Goal: Task Accomplishment & Management: Manage account settings

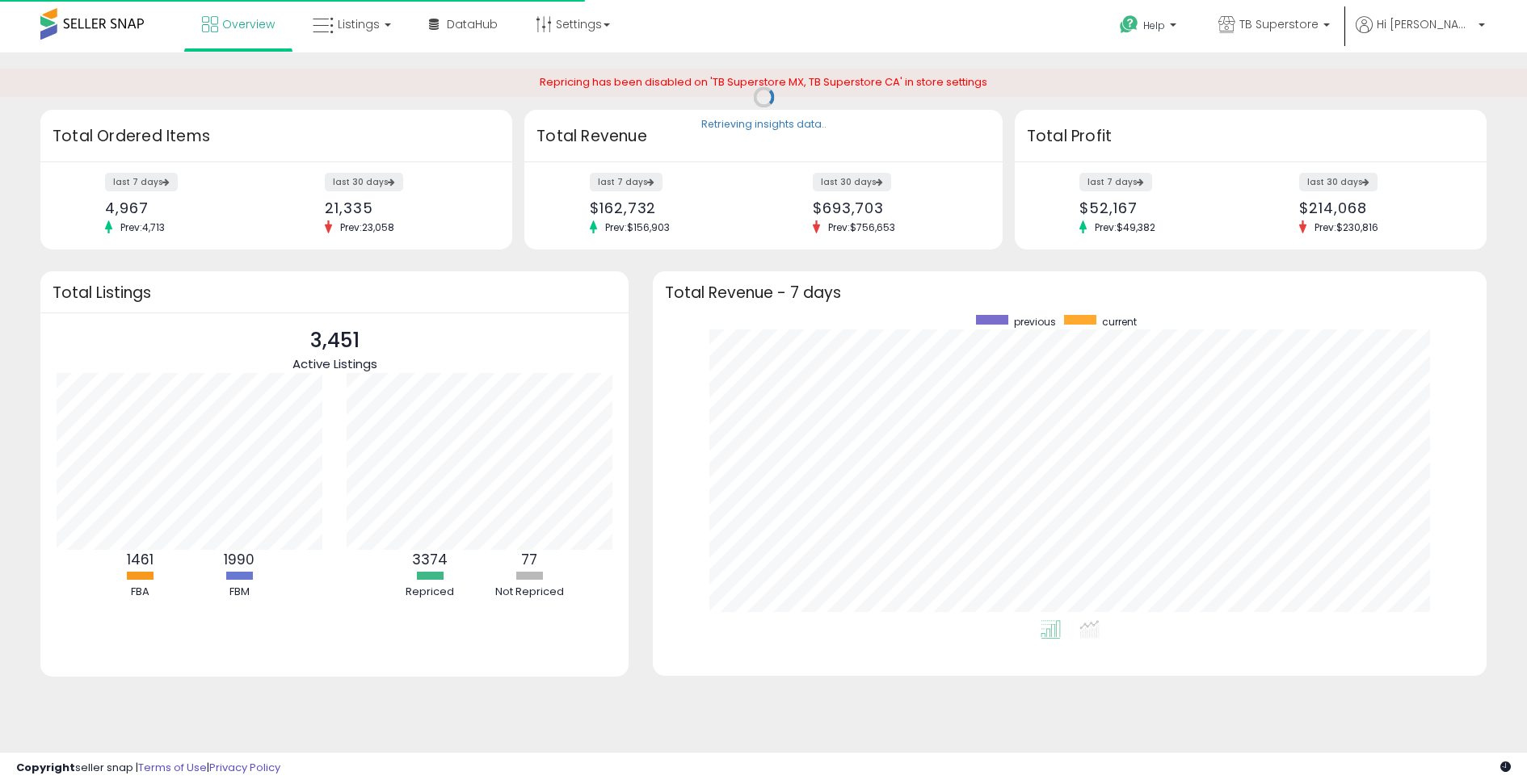
scroll to position [305, 800]
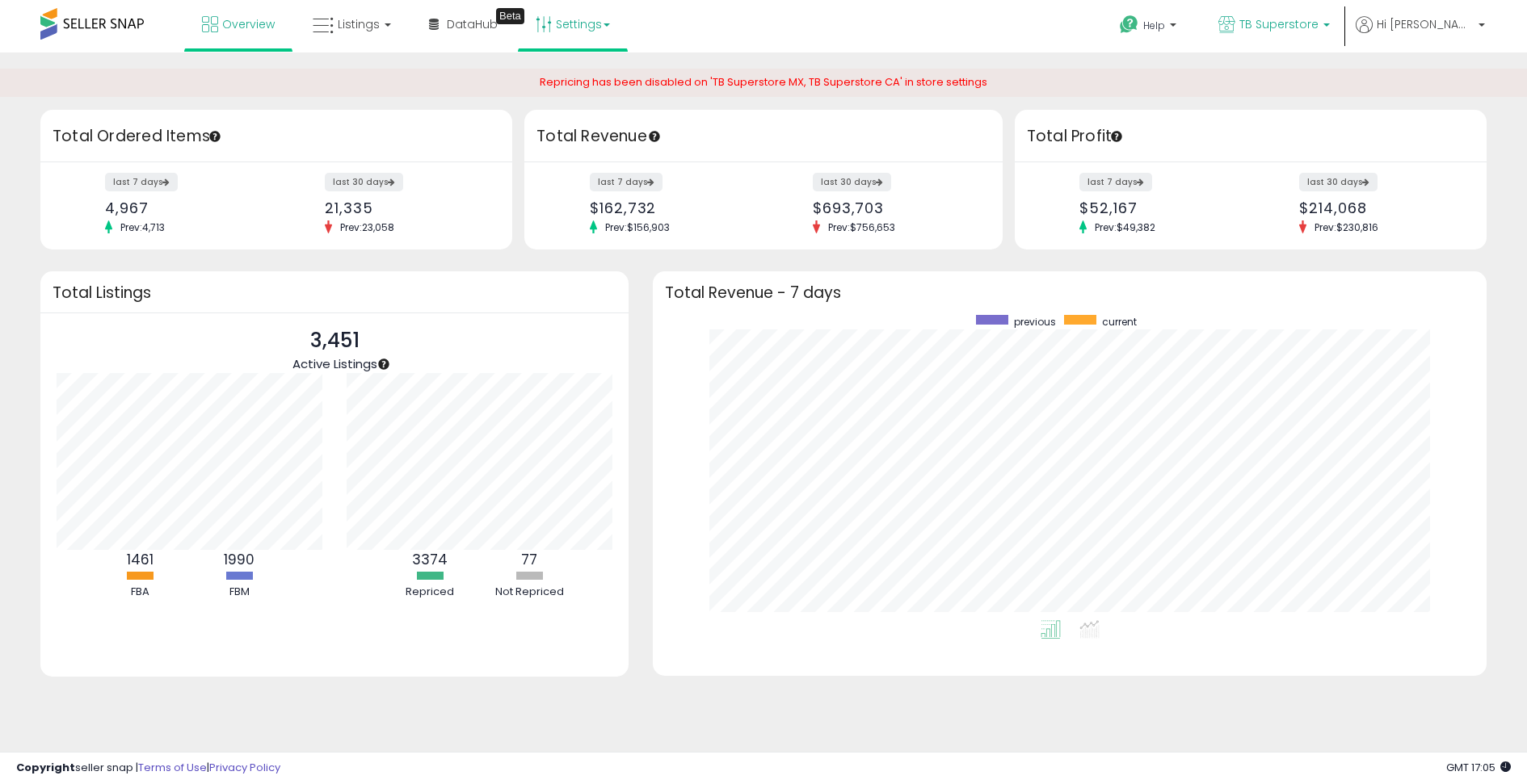
click at [1318, 22] on span "TB Superstore" at bounding box center [1278, 24] width 79 height 16
click at [569, 28] on link "Settings" at bounding box center [573, 24] width 98 height 48
click at [1281, 54] on div "Retrieving insights data.. Retrieving overview data.. Total Ordered Items last …" at bounding box center [764, 406] width 1527 height 706
click at [1300, 28] on span "TB Superstore" at bounding box center [1278, 24] width 79 height 16
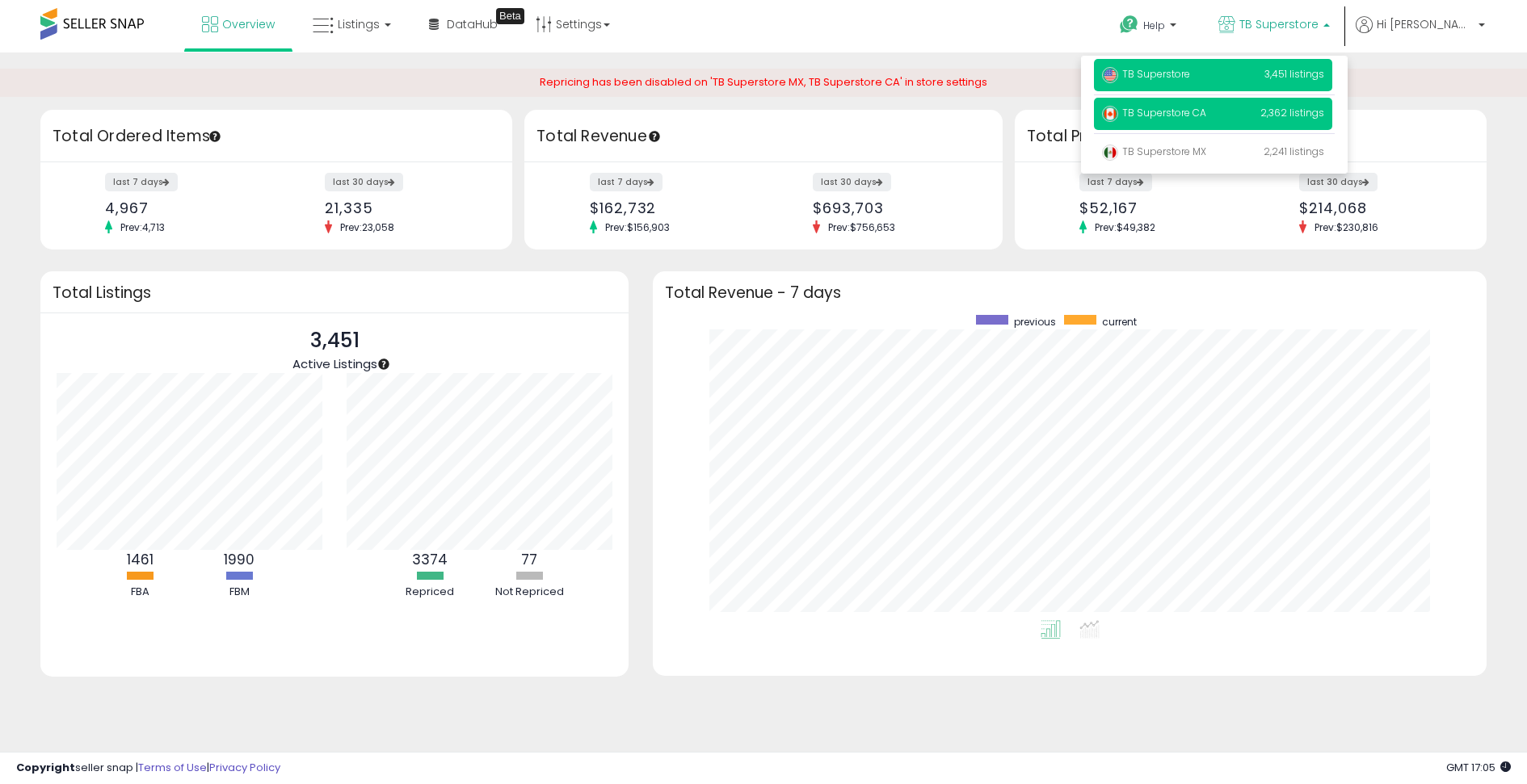
click at [1206, 118] on span "TB Superstore CA" at bounding box center [1153, 112] width 104 height 13
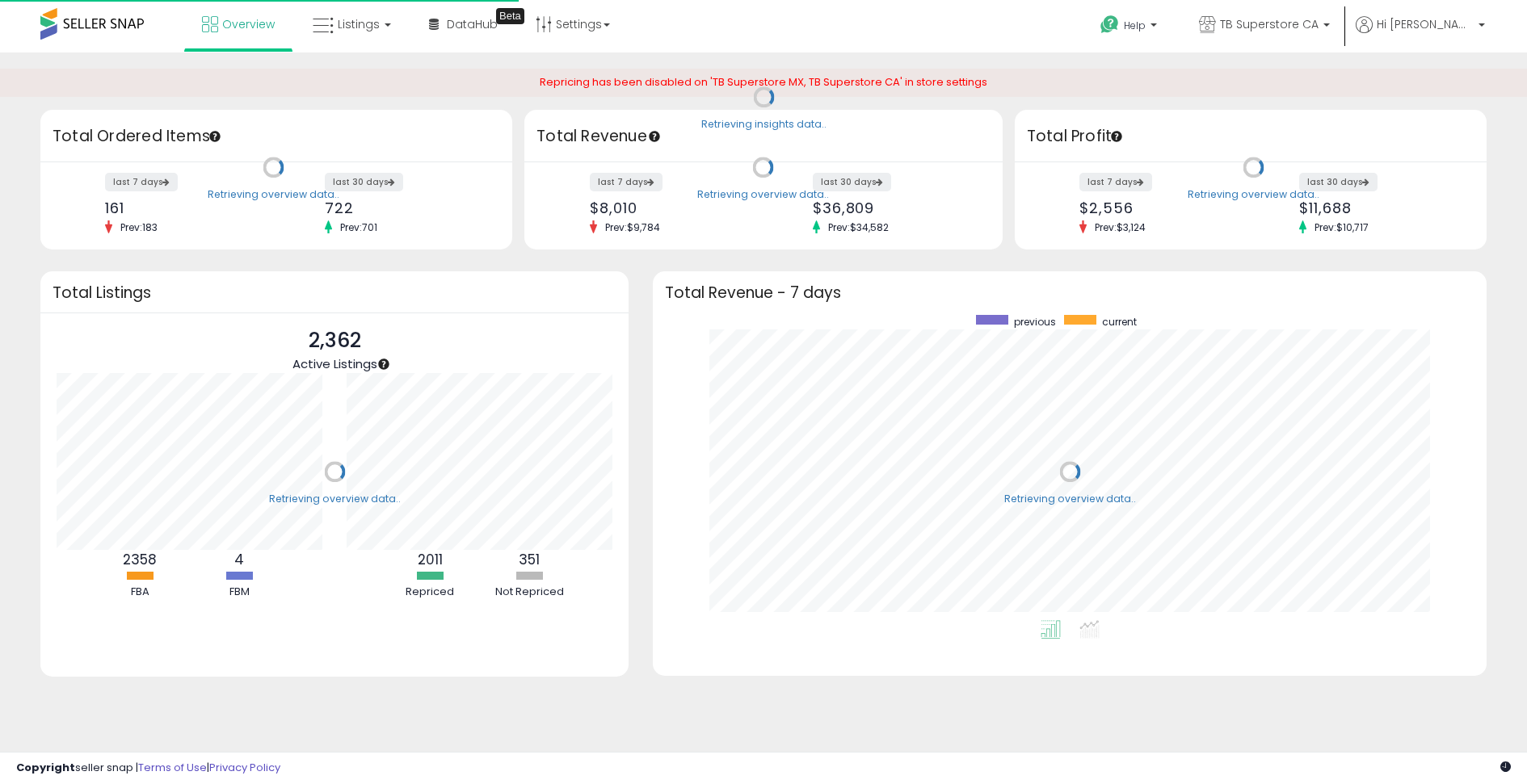
scroll to position [305, 800]
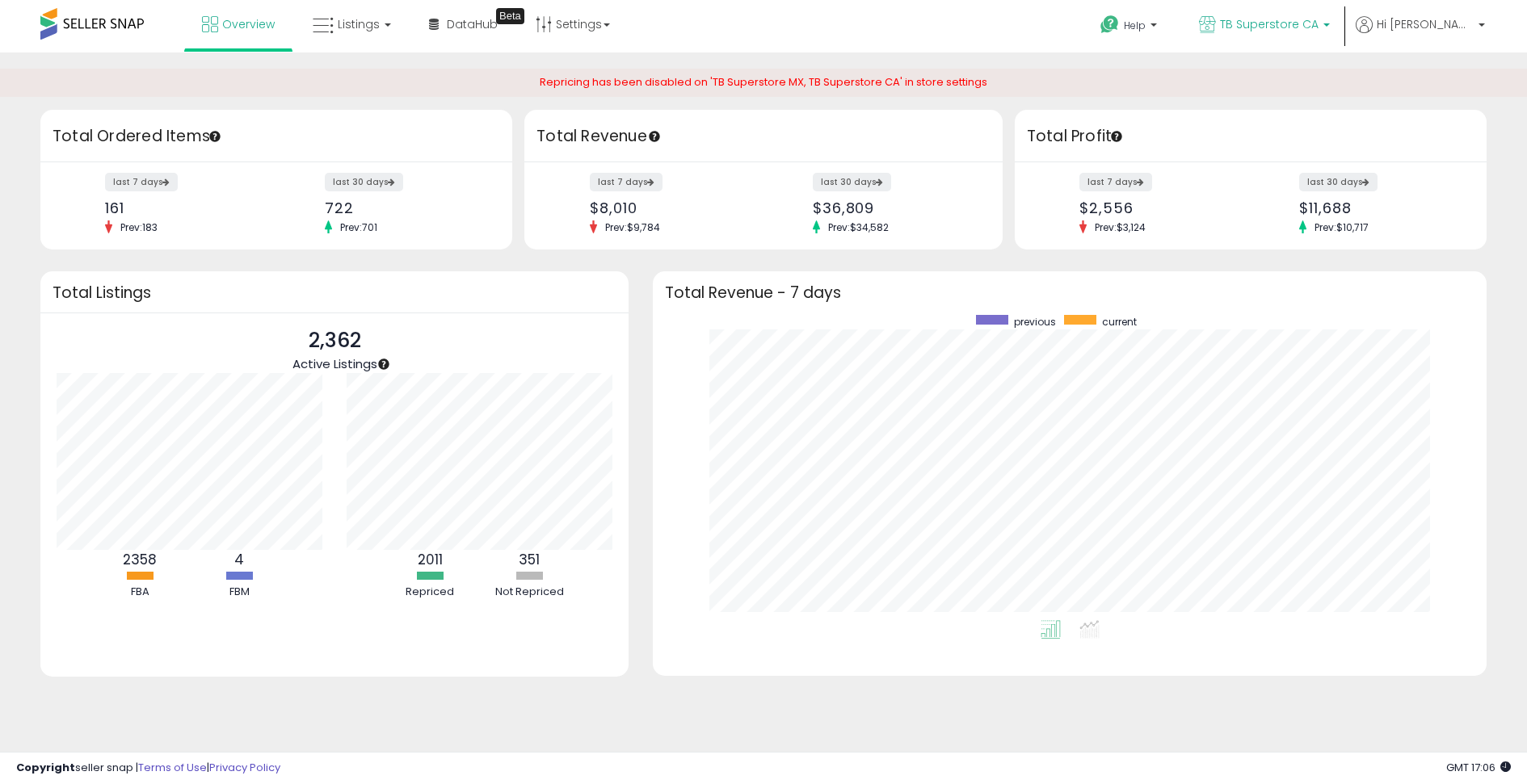
click at [1288, 21] on span "TB Superstore CA" at bounding box center [1268, 24] width 98 height 16
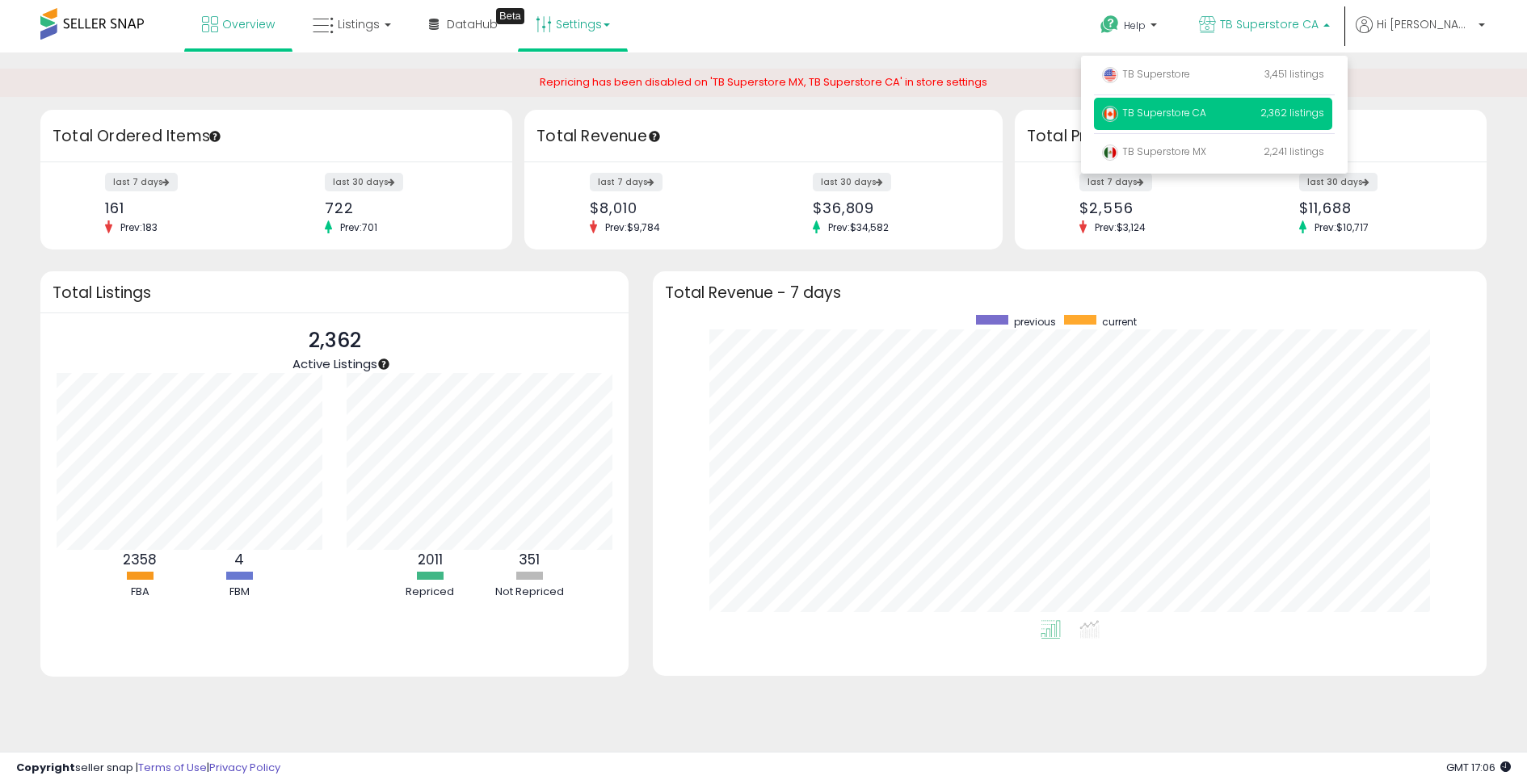
click at [612, 22] on link "Settings" at bounding box center [573, 24] width 98 height 48
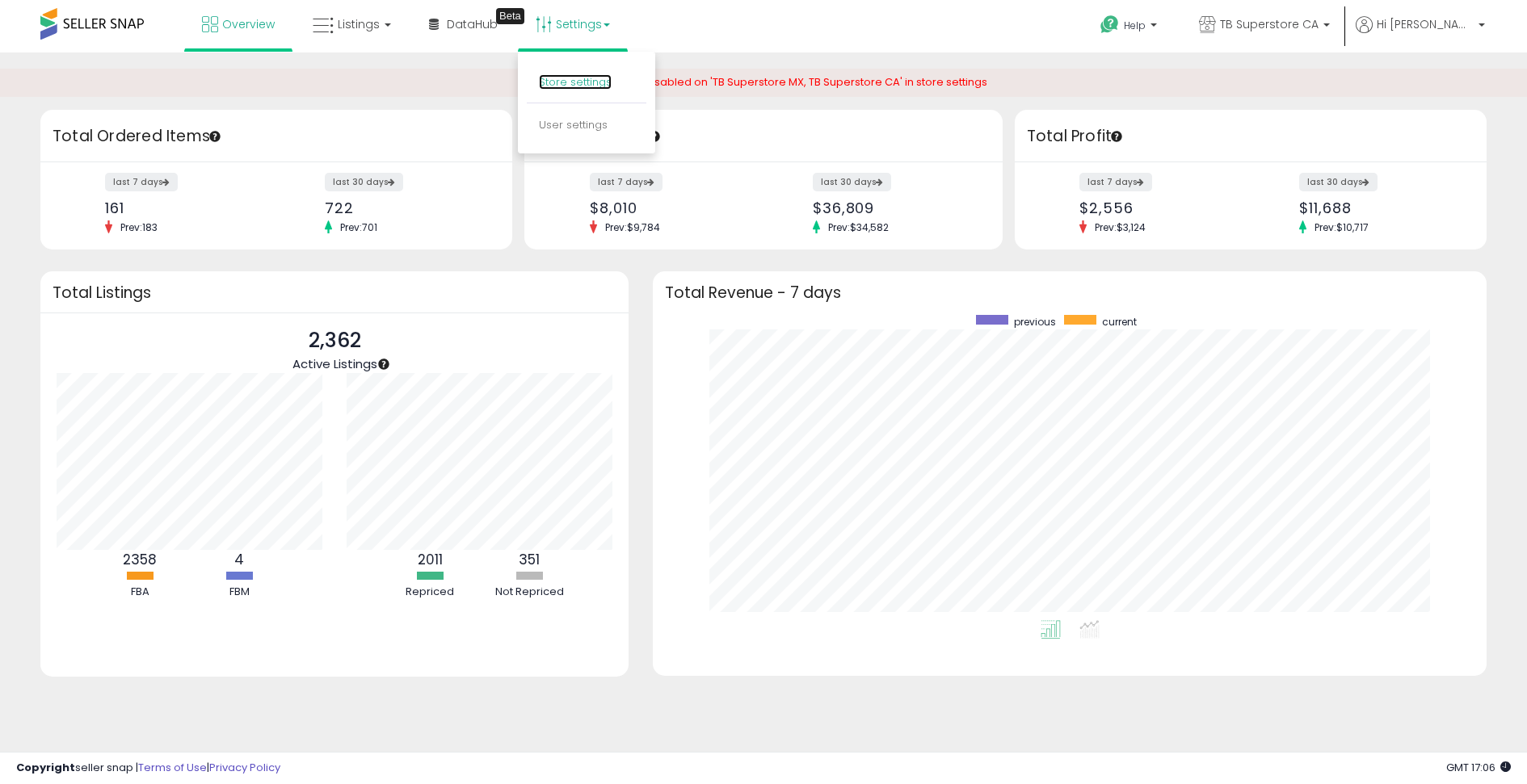
click at [594, 80] on link "Store settings" at bounding box center [575, 81] width 73 height 15
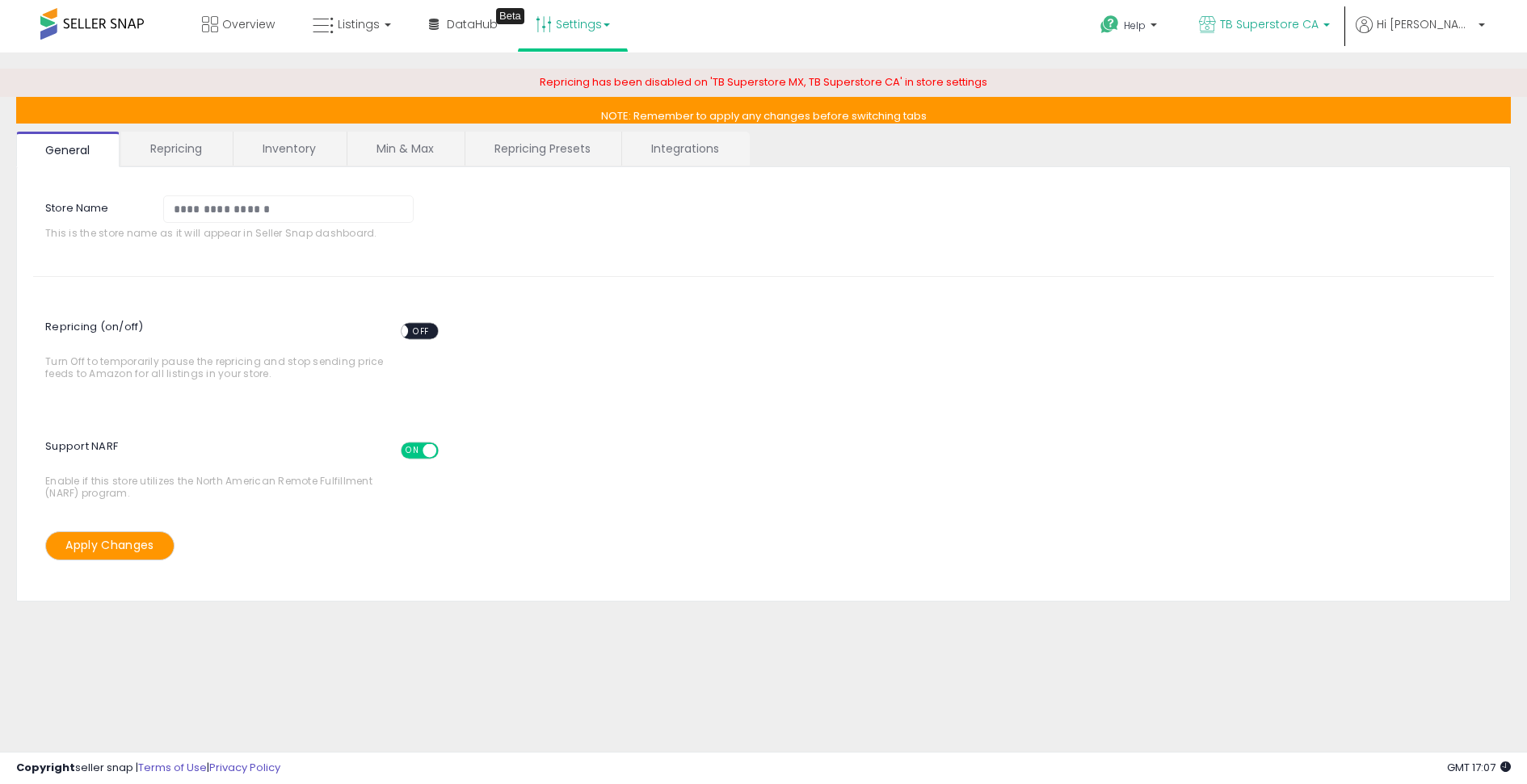
click at [1312, 26] on span "TB Superstore CA" at bounding box center [1268, 24] width 98 height 16
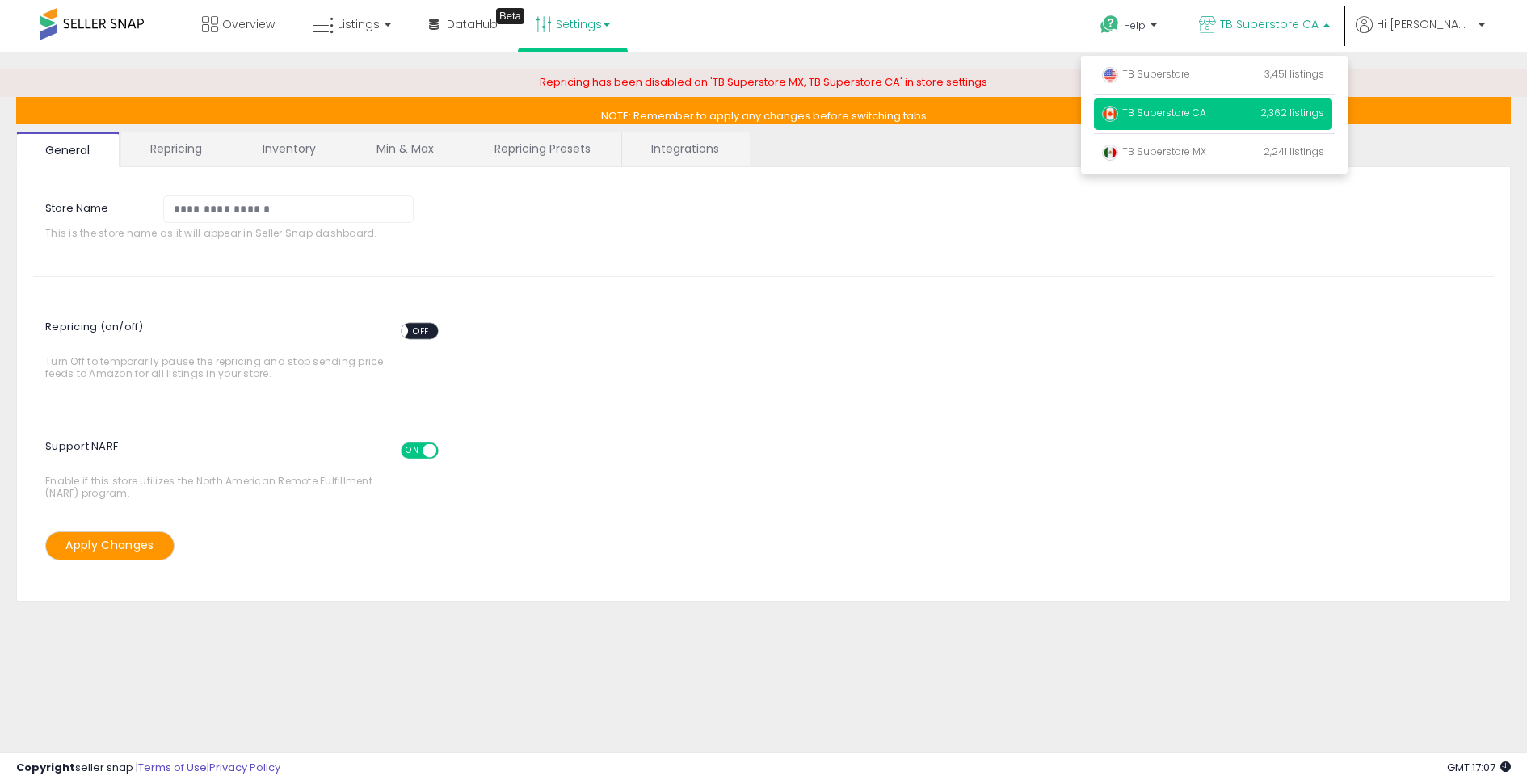
click at [1312, 26] on span "TB Superstore CA" at bounding box center [1268, 24] width 98 height 16
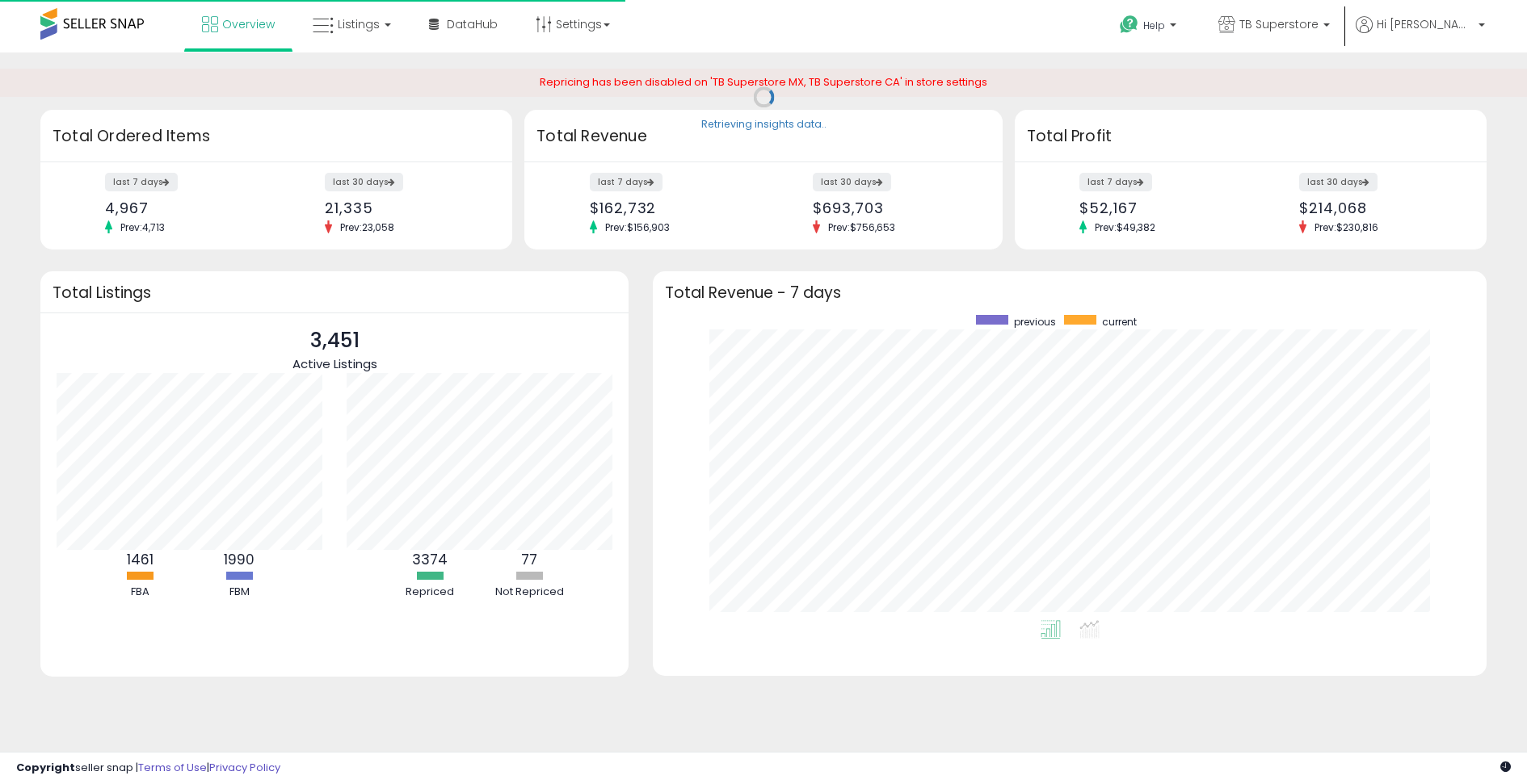
scroll to position [305, 800]
